Goal: Task Accomplishment & Management: Use online tool/utility

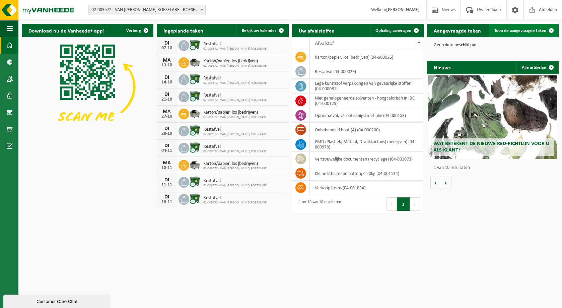
click at [512, 30] on span "Toon de aangevraagde taken" at bounding box center [520, 30] width 52 height 4
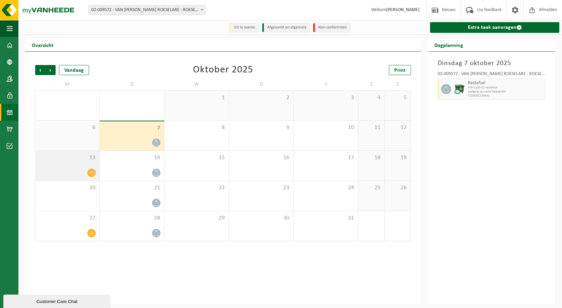
click at [92, 167] on div "13" at bounding box center [67, 166] width 64 height 30
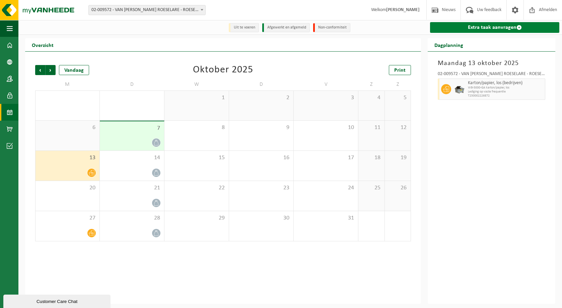
click at [494, 26] on link "Extra taak aanvragen" at bounding box center [494, 27] width 129 height 11
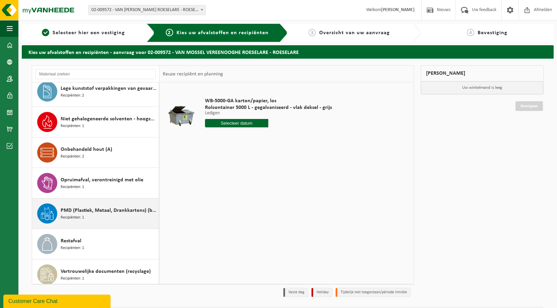
click at [104, 211] on span "PMD (Plastiek, Metaal, Drankkartons) (bedrijven)" at bounding box center [109, 210] width 96 height 8
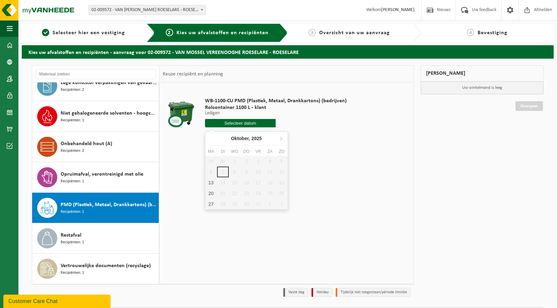
click at [256, 122] on input "text" at bounding box center [240, 123] width 71 height 8
click at [212, 179] on div "13" at bounding box center [211, 182] width 12 height 11
type input "Van 2025-10-13"
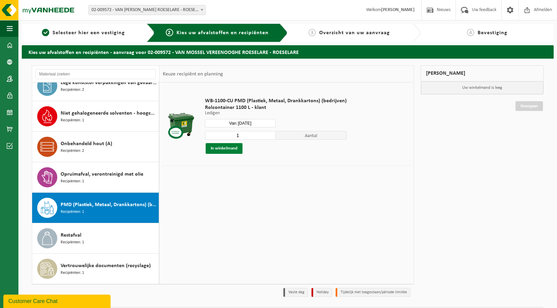
click at [228, 147] on button "In winkelmand" at bounding box center [224, 148] width 37 height 11
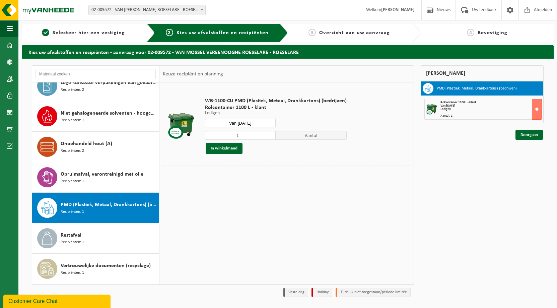
click at [343, 35] on span "Overzicht van uw aanvraag" at bounding box center [354, 32] width 71 height 5
click at [533, 132] on link "Doorgaan" at bounding box center [528, 135] width 27 height 10
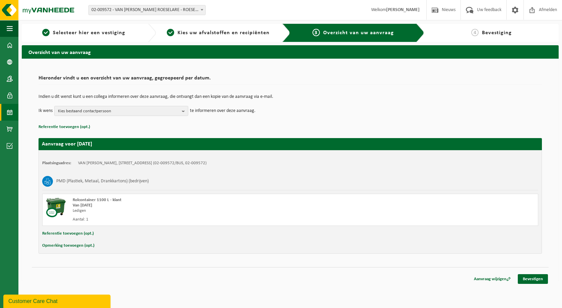
click at [13, 107] on link "Kalender" at bounding box center [9, 112] width 18 height 17
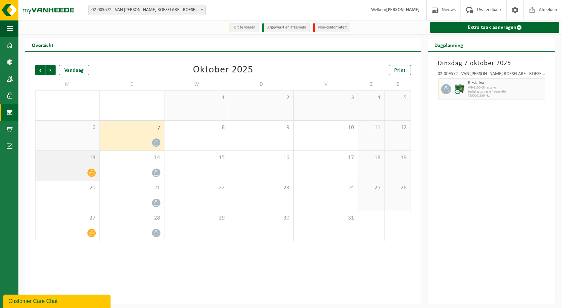
click at [90, 173] on icon at bounding box center [92, 173] width 6 height 6
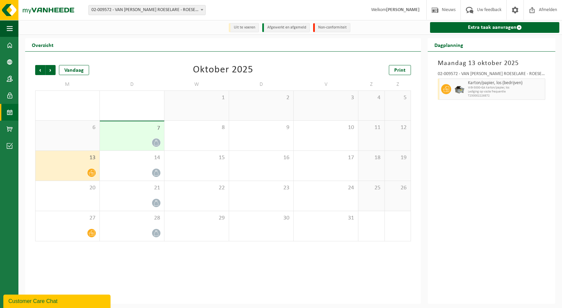
click at [129, 138] on div "7" at bounding box center [132, 135] width 64 height 29
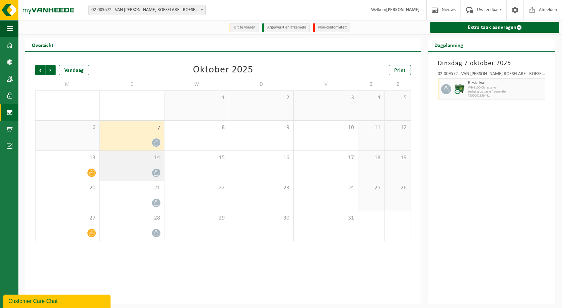
click at [127, 165] on div "14" at bounding box center [132, 166] width 64 height 30
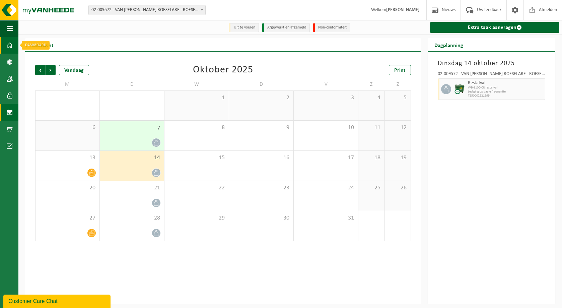
click at [8, 45] on span at bounding box center [10, 45] width 6 height 17
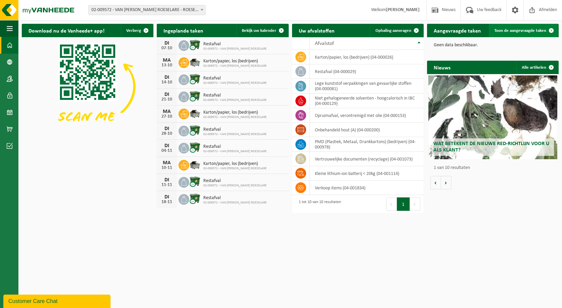
click at [540, 29] on span "Toon de aangevraagde taken" at bounding box center [520, 30] width 52 height 4
click at [394, 32] on span "Ophaling aanvragen" at bounding box center [393, 30] width 36 height 4
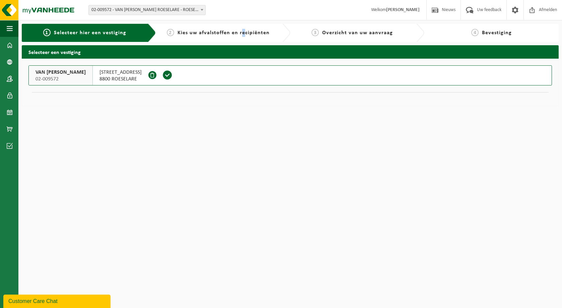
click at [244, 34] on span "Kies uw afvalstoffen en recipiënten" at bounding box center [223, 32] width 92 height 5
click at [314, 119] on html "Vestiging: 02-009572 - VAN MOSSEL VEREENOOGHE ROESELARE - ROESELARE 02-009572 -…" at bounding box center [281, 154] width 562 height 308
click at [7, 45] on link "Dashboard" at bounding box center [9, 45] width 18 height 17
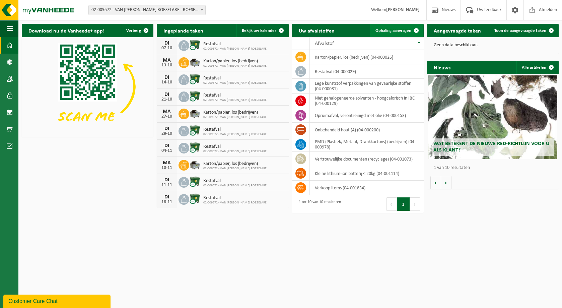
click at [410, 27] on span at bounding box center [416, 30] width 13 height 13
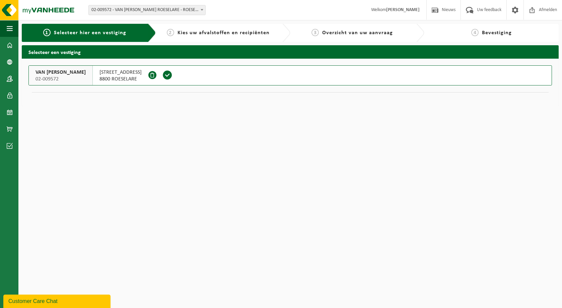
click at [324, 179] on html "Vestiging: 02-009572 - VAN MOSSEL VEREENOOGHE ROESELARE - ROESELARE 02-009572 -…" at bounding box center [281, 154] width 562 height 308
click at [172, 77] on span at bounding box center [167, 75] width 10 height 10
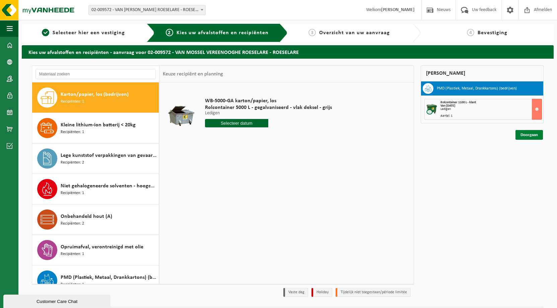
click at [530, 136] on link "Doorgaan" at bounding box center [528, 135] width 27 height 10
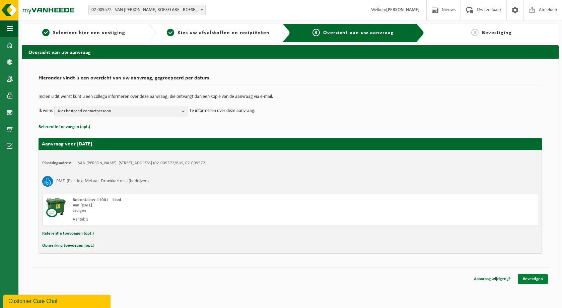
click at [535, 279] on link "Bevestigen" at bounding box center [533, 279] width 30 height 10
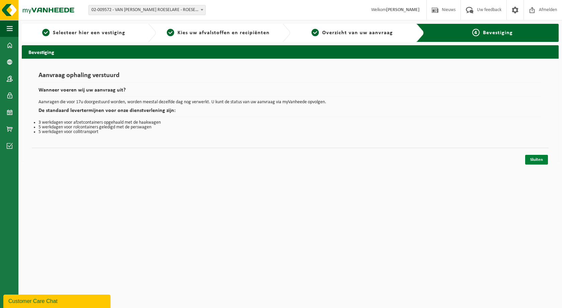
click at [537, 160] on link "Sluiten" at bounding box center [536, 160] width 23 height 10
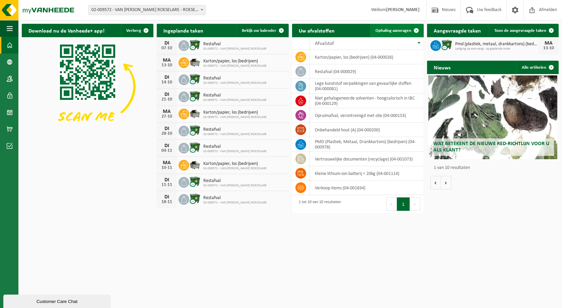
click at [394, 31] on span "Ophaling aanvragen" at bounding box center [393, 30] width 36 height 4
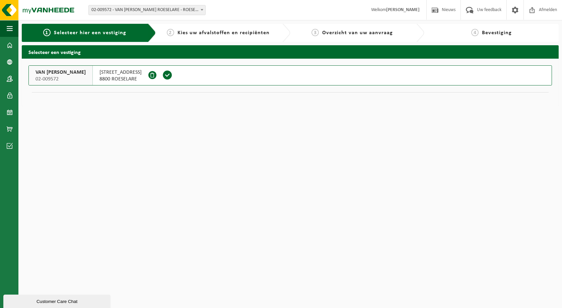
click at [172, 74] on span at bounding box center [167, 75] width 10 height 10
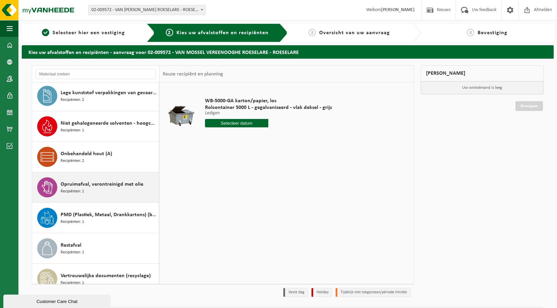
scroll to position [67, 0]
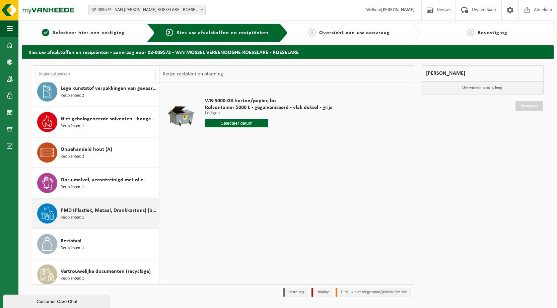
click at [94, 207] on span "PMD (Plastiek, Metaal, Drankkartons) (bedrijven)" at bounding box center [109, 210] width 96 height 8
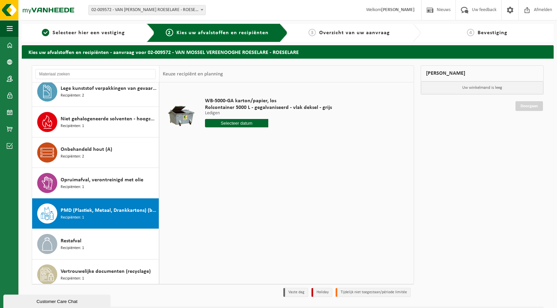
scroll to position [73, 0]
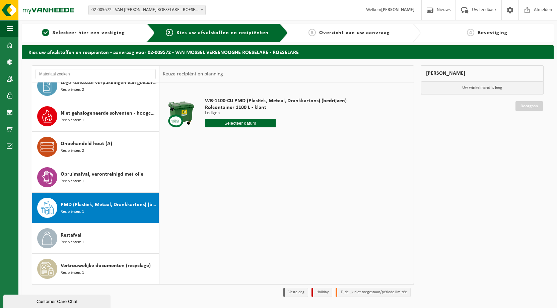
click at [240, 120] on input "text" at bounding box center [240, 123] width 71 height 8
click at [209, 193] on div "20" at bounding box center [211, 193] width 12 height 11
type input "Van 2025-10-20"
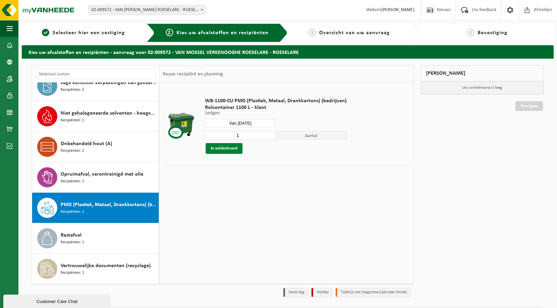
click at [223, 146] on button "In winkelmand" at bounding box center [224, 148] width 37 height 11
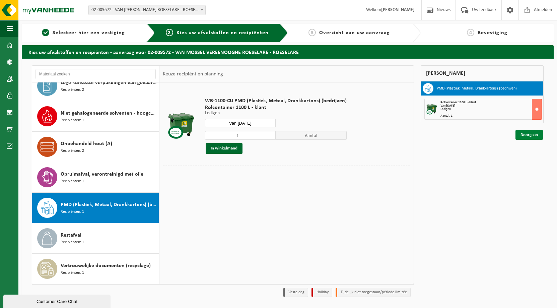
click at [528, 135] on link "Doorgaan" at bounding box center [528, 135] width 27 height 10
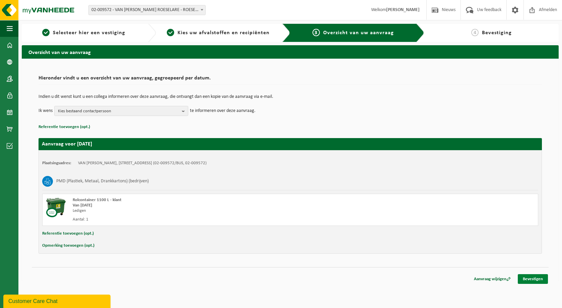
click at [532, 278] on link "Bevestigen" at bounding box center [533, 279] width 30 height 10
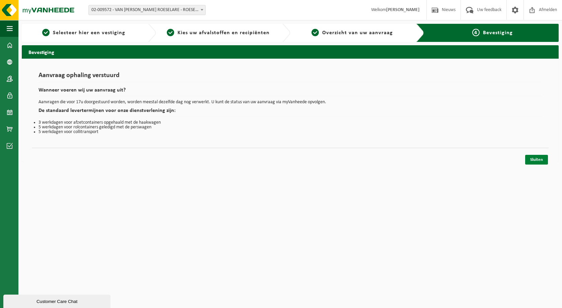
click at [540, 158] on link "Sluiten" at bounding box center [536, 160] width 23 height 10
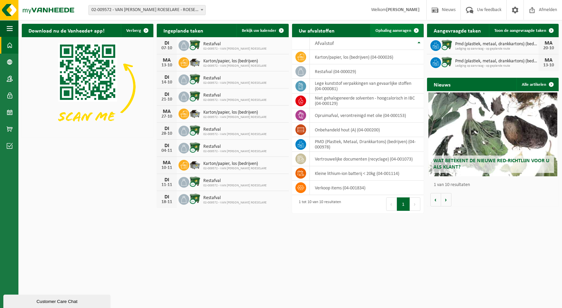
click at [386, 30] on span "Ophaling aanvragen" at bounding box center [393, 30] width 36 height 4
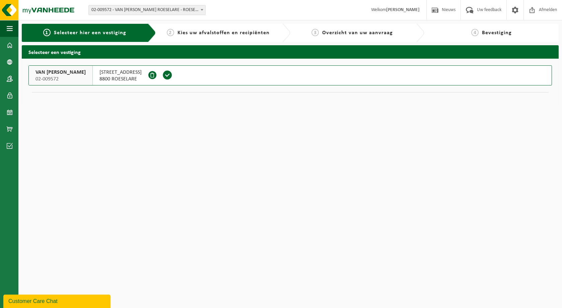
click at [172, 74] on span at bounding box center [167, 75] width 10 height 10
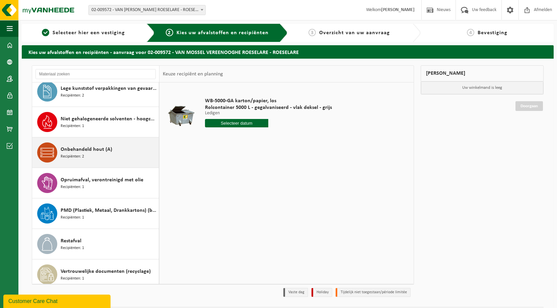
scroll to position [73, 0]
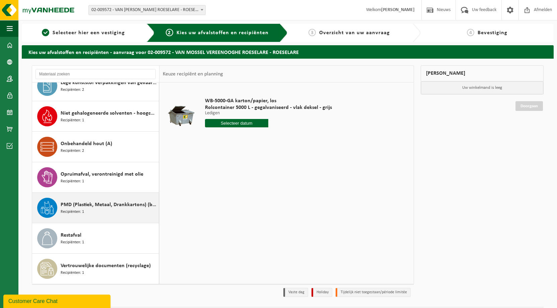
click at [107, 204] on span "PMD (Plastiek, Metaal, Drankkartons) (bedrijven)" at bounding box center [109, 205] width 96 height 8
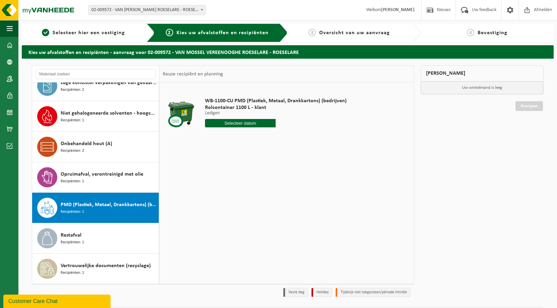
click at [245, 123] on input "text" at bounding box center [240, 123] width 71 height 8
click at [213, 201] on div "27" at bounding box center [211, 204] width 12 height 11
type input "Van 2025-10-27"
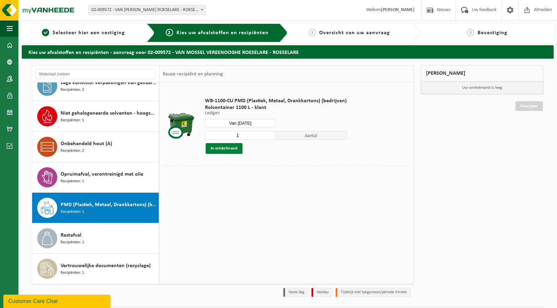
click at [229, 147] on button "In winkelmand" at bounding box center [224, 148] width 37 height 11
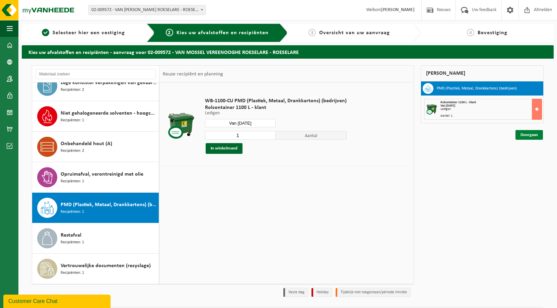
click at [538, 132] on link "Doorgaan" at bounding box center [528, 135] width 27 height 10
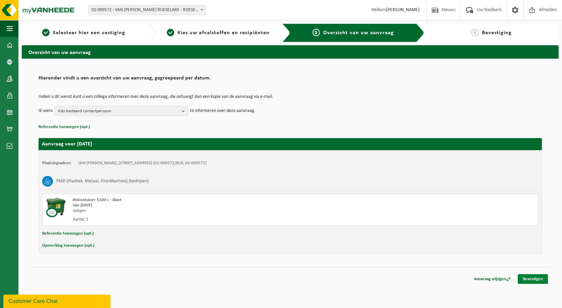
click at [528, 280] on link "Bevestigen" at bounding box center [533, 279] width 30 height 10
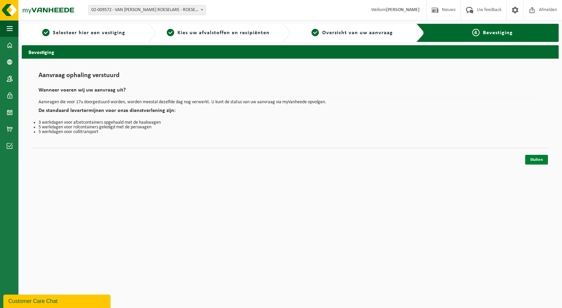
click at [544, 155] on link "Sluiten" at bounding box center [536, 160] width 23 height 10
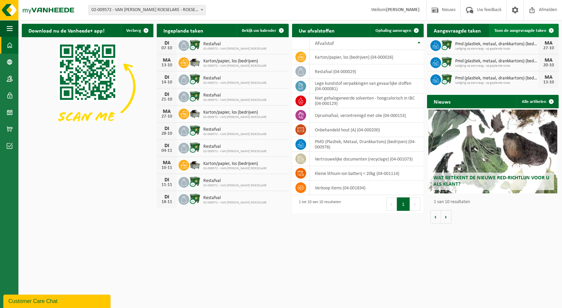
click at [550, 29] on span at bounding box center [551, 30] width 13 height 13
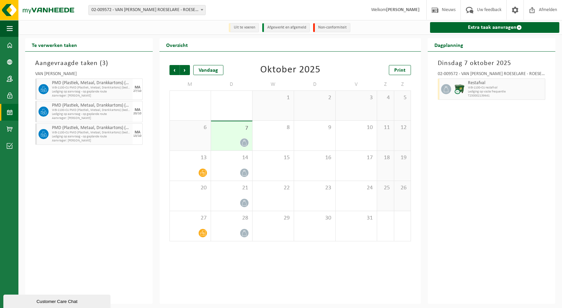
click at [509, 156] on div "Dinsdag 7 oktober 2025 02-009572 - VAN MOSSEL VEREENOOGHE ROESELARE - ROESELARE…" at bounding box center [492, 178] width 128 height 252
